Goal: Find contact information

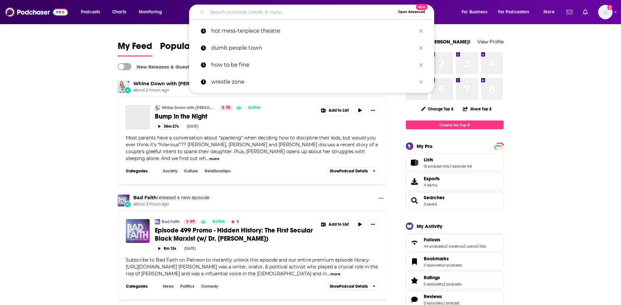
click at [254, 13] on input "Search podcasts, credits, & more..." at bounding box center [301, 12] width 188 height 10
paste input "What Were You Thinking? with [PERSON_NAME] [PERSON_NAME]"
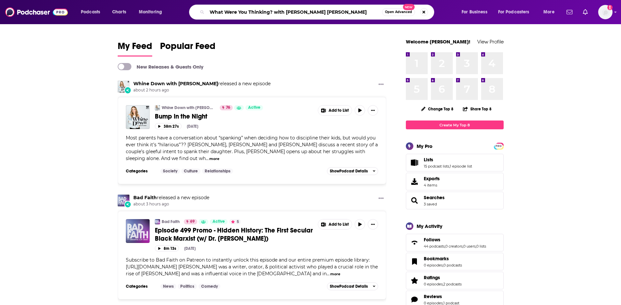
type input "What Were You Thinking? with [PERSON_NAME] [PERSON_NAME]"
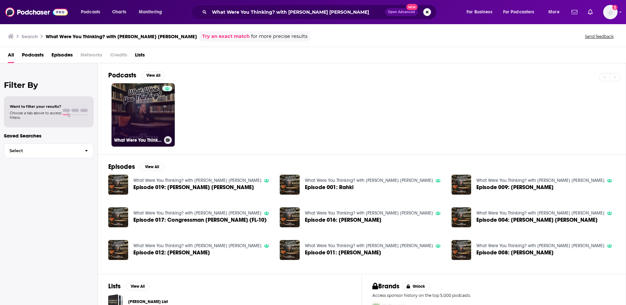
click at [143, 113] on link "What Were You Thinking? with [PERSON_NAME] [PERSON_NAME]" at bounding box center [143, 114] width 63 height 63
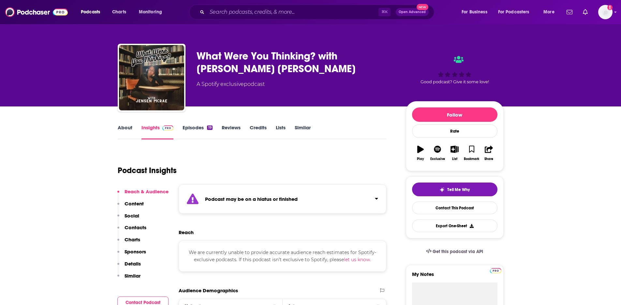
click at [199, 131] on link "Episodes 19" at bounding box center [198, 131] width 30 height 15
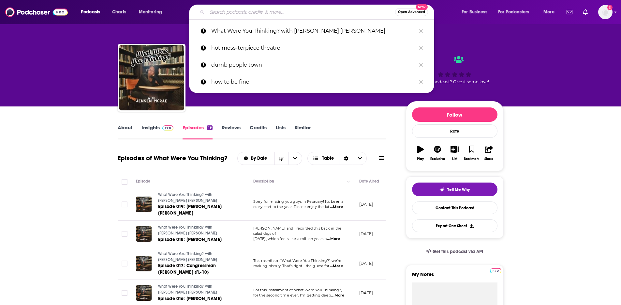
click at [226, 14] on input "Search podcasts, credits, & more..." at bounding box center [301, 12] width 188 height 10
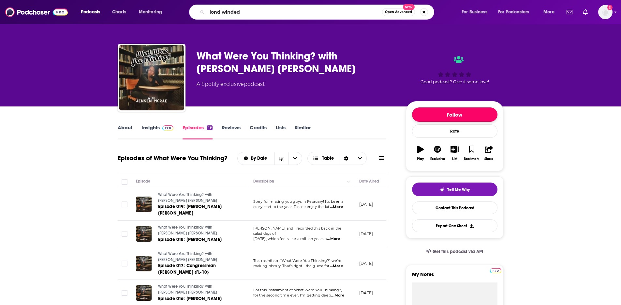
click at [444, 116] on button "Follow" at bounding box center [454, 114] width 85 height 14
click at [262, 11] on input "lond winded" at bounding box center [294, 12] width 175 height 10
click at [220, 13] on input "lond winded" at bounding box center [294, 12] width 175 height 10
type input "long winded"
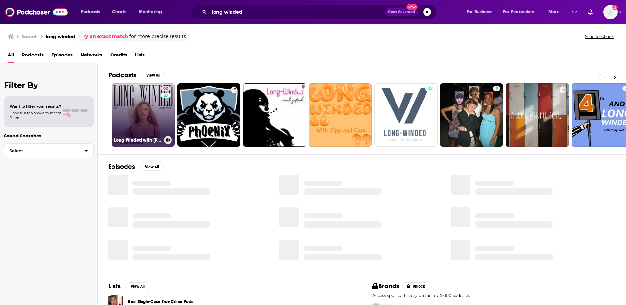
click at [151, 115] on link "62 Long Winded with [PERSON_NAME]" at bounding box center [143, 114] width 63 height 63
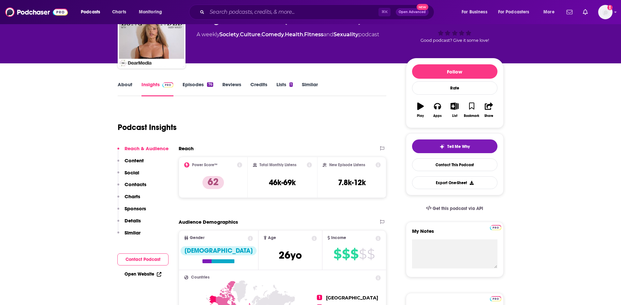
scroll to position [51, 0]
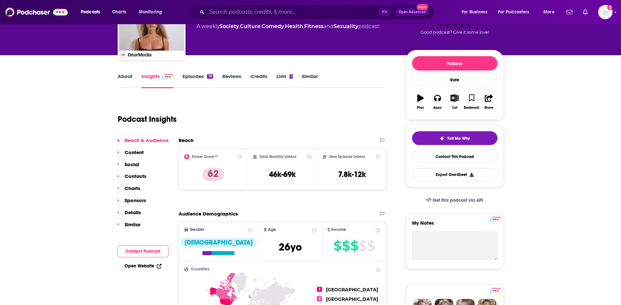
click at [191, 78] on link "Episodes 76" at bounding box center [198, 80] width 30 height 15
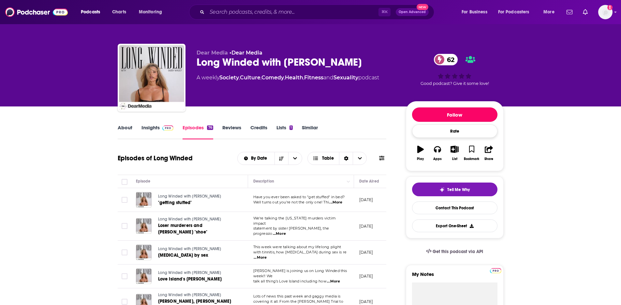
drag, startPoint x: 464, startPoint y: 113, endPoint x: 494, endPoint y: 129, distance: 33.4
click at [464, 113] on button "Follow" at bounding box center [454, 114] width 85 height 14
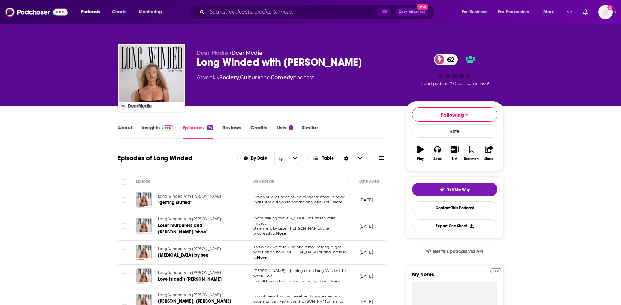
click at [350, 63] on div "Long Winded with [PERSON_NAME] 62" at bounding box center [296, 62] width 199 height 13
click at [337, 63] on div "Long Winded with [PERSON_NAME] 62" at bounding box center [296, 62] width 199 height 13
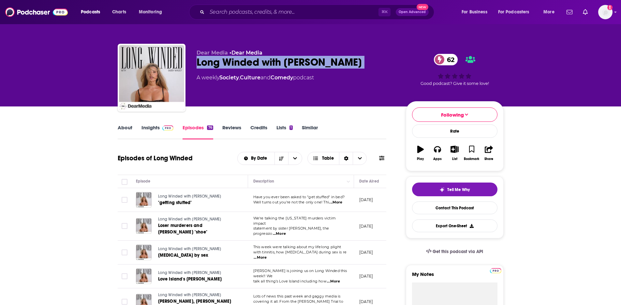
click at [337, 63] on div "Long Winded with [PERSON_NAME] 62" at bounding box center [296, 62] width 199 height 13
copy div "Long Winded with [PERSON_NAME] 62"
click at [154, 128] on link "Insights" at bounding box center [157, 131] width 32 height 15
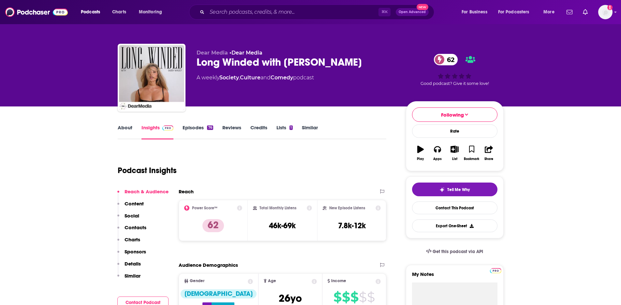
click at [142, 227] on p "Contacts" at bounding box center [136, 227] width 22 height 6
click at [262, 7] on input "Search podcasts, credits, & more..." at bounding box center [292, 12] width 171 height 10
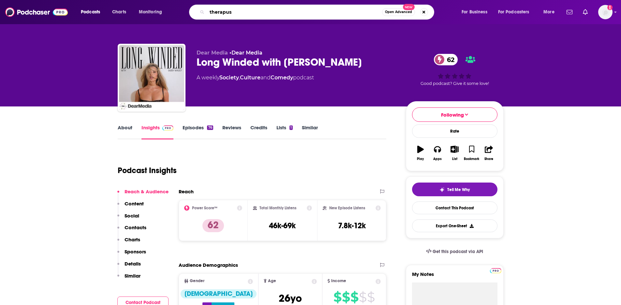
type input "therapuss"
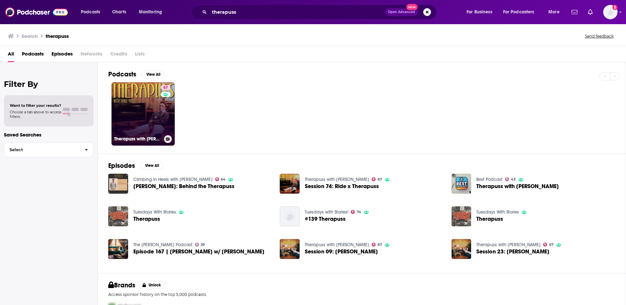
click at [144, 95] on link "67 Therapuss with [PERSON_NAME]" at bounding box center [143, 113] width 63 height 63
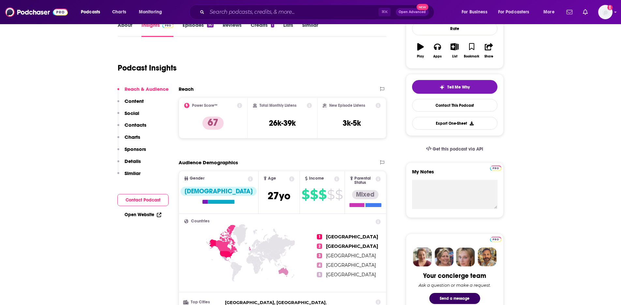
scroll to position [104, 0]
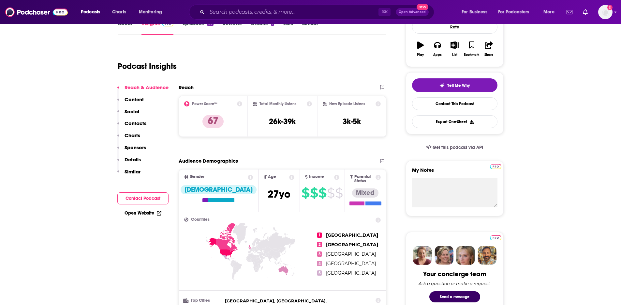
click at [132, 123] on p "Contacts" at bounding box center [136, 123] width 22 height 6
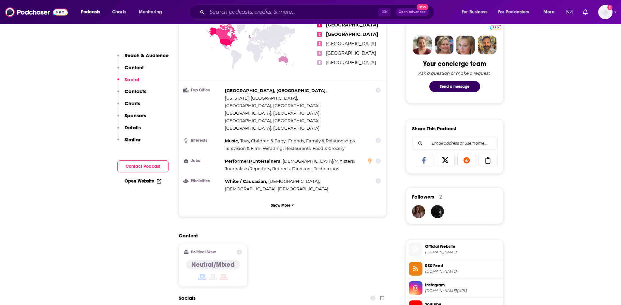
scroll to position [0, 0]
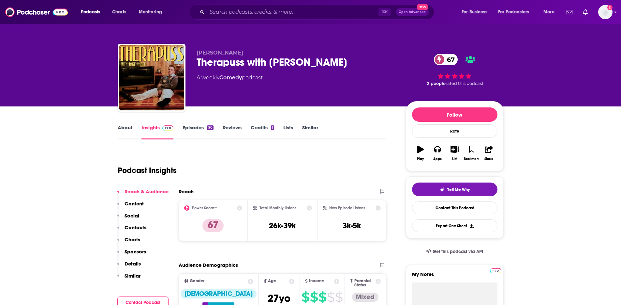
click at [126, 127] on link "About" at bounding box center [125, 131] width 15 height 15
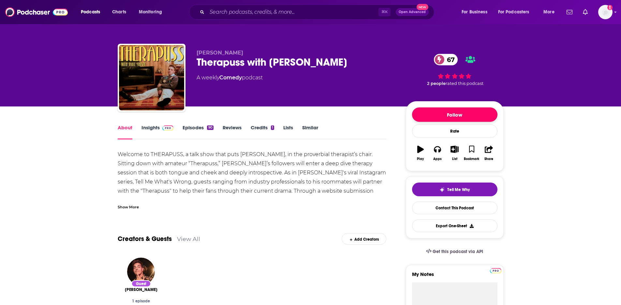
click at [439, 110] on button "Follow" at bounding box center [454, 114] width 85 height 14
click at [158, 127] on link "Insights" at bounding box center [157, 131] width 32 height 15
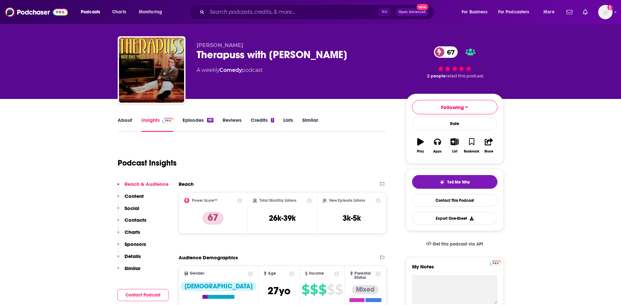
click at [136, 219] on p "Contacts" at bounding box center [136, 219] width 22 height 6
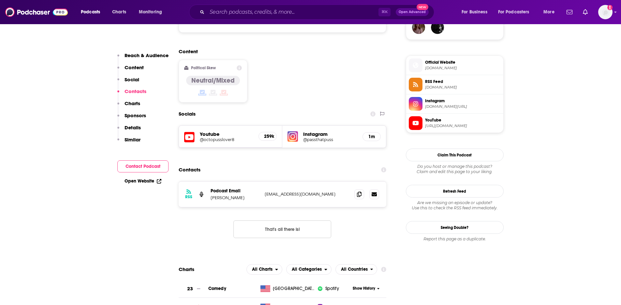
scroll to position [530, 0]
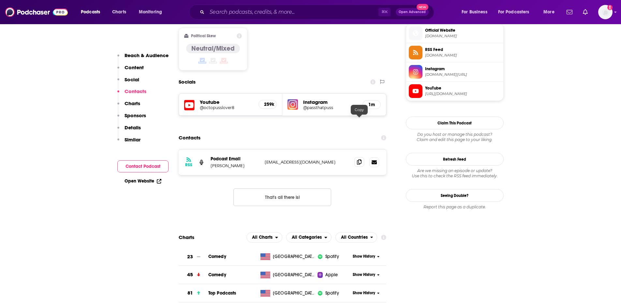
click at [359, 159] on icon at bounding box center [359, 161] width 5 height 5
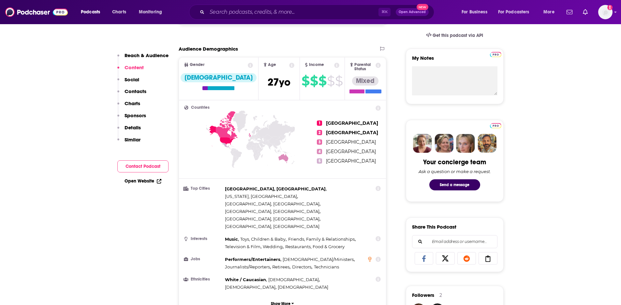
scroll to position [0, 0]
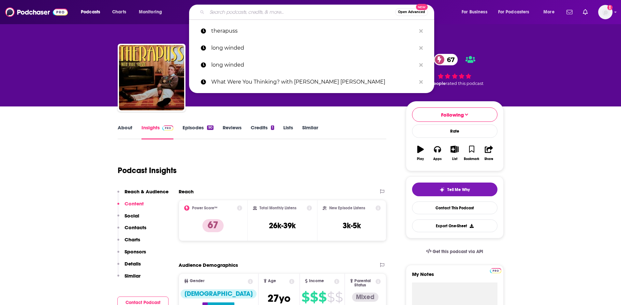
click at [236, 13] on input "Search podcasts, credits, & more..." at bounding box center [301, 12] width 188 height 10
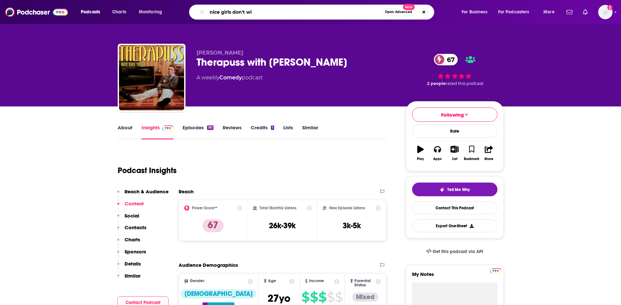
type input "nice girls don't win"
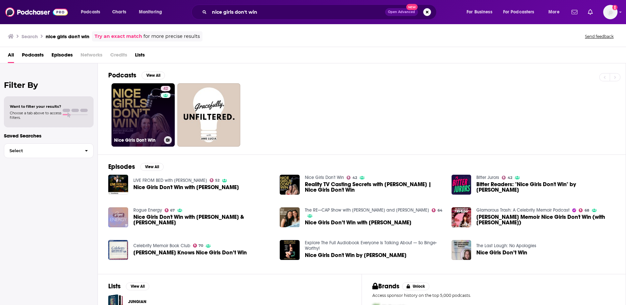
click at [139, 102] on link "42 Nice Girls Don't Win" at bounding box center [143, 114] width 63 height 63
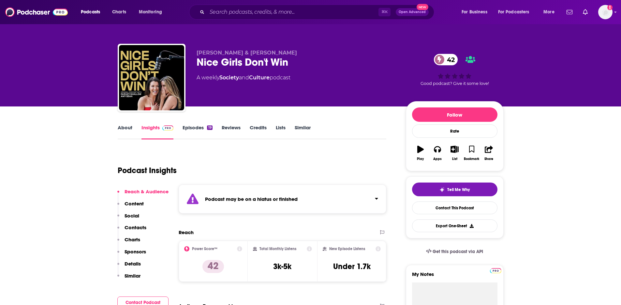
click at [191, 130] on link "Episodes 19" at bounding box center [198, 131] width 30 height 15
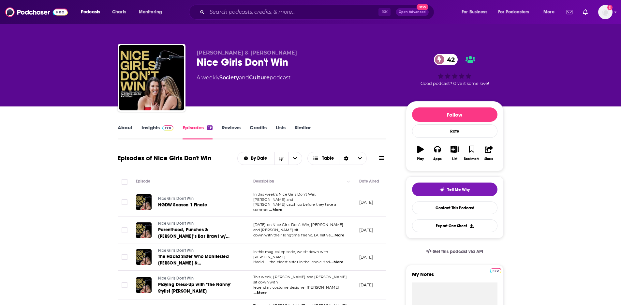
click at [125, 126] on link "About" at bounding box center [125, 131] width 15 height 15
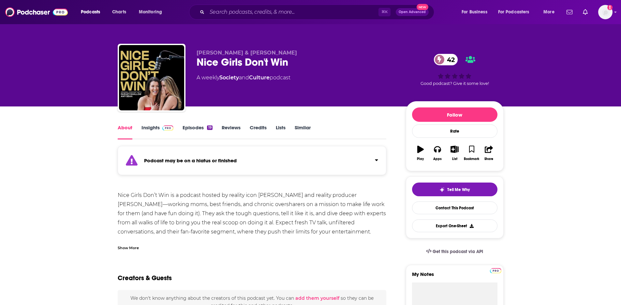
click at [202, 130] on link "Episodes 19" at bounding box center [198, 131] width 30 height 15
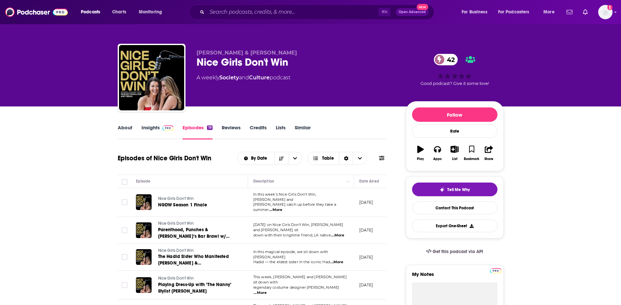
click at [153, 128] on link "Insights" at bounding box center [157, 131] width 32 height 15
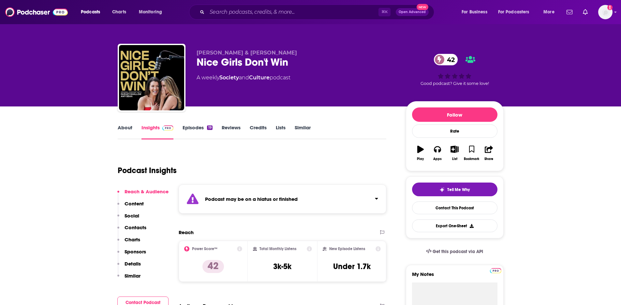
click at [132, 224] on p "Contacts" at bounding box center [136, 227] width 22 height 6
